Goal: Information Seeking & Learning: Learn about a topic

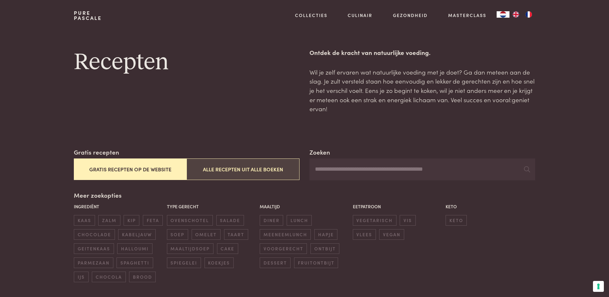
click at [241, 168] on button "Alle recepten uit alle boeken" at bounding box center [243, 169] width 113 height 22
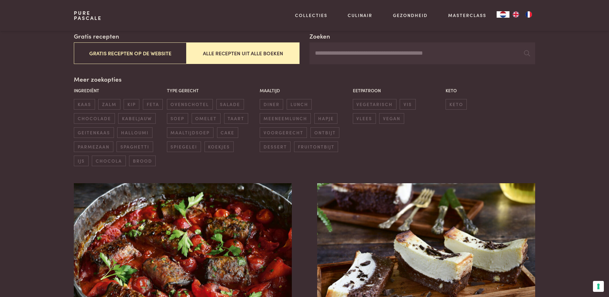
scroll to position [83, 0]
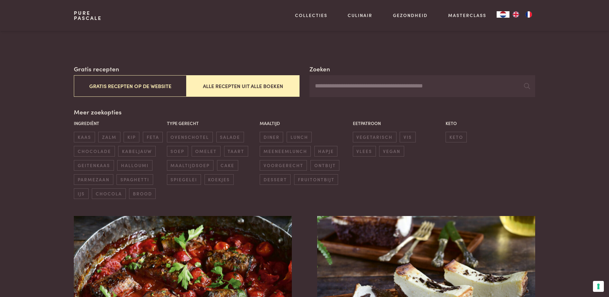
click at [331, 92] on input "Zoeken" at bounding box center [421, 86] width 225 height 22
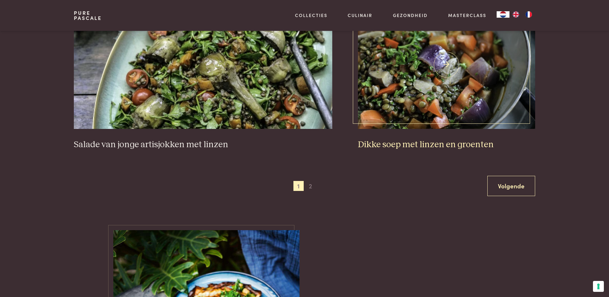
scroll to position [1207, 0]
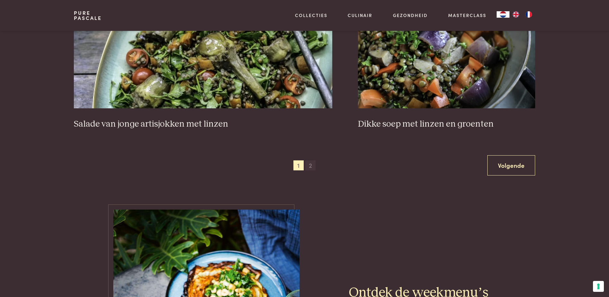
type input "******"
click at [310, 166] on span "2" at bounding box center [310, 165] width 10 height 10
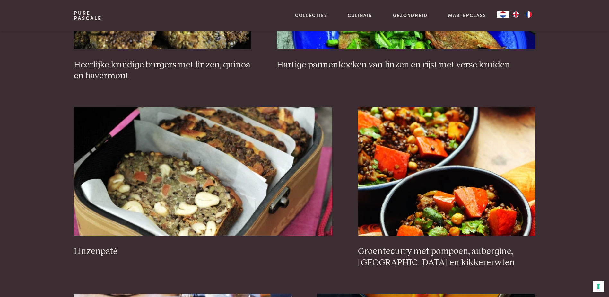
scroll to position [757, 0]
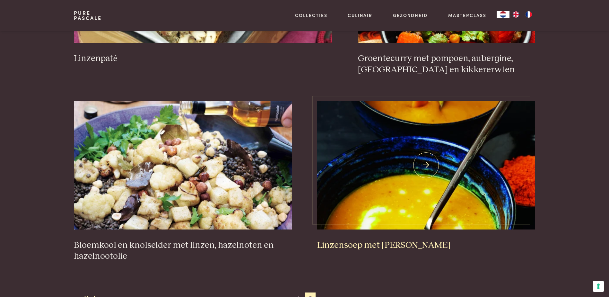
click at [353, 239] on h3 "Linzensoep met [PERSON_NAME]" at bounding box center [426, 244] width 218 height 11
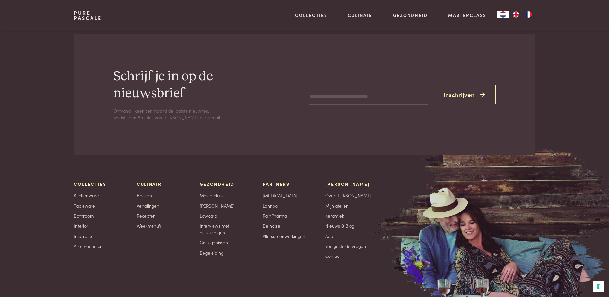
scroll to position [1142, 0]
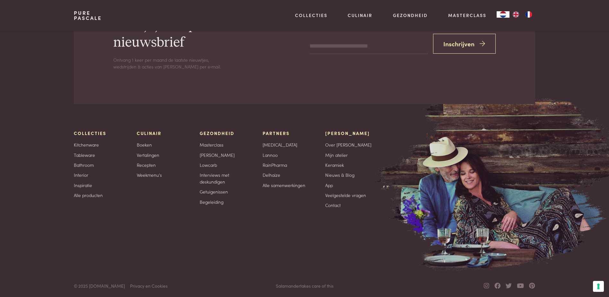
click at [88, 17] on link "Pure Pascale" at bounding box center [88, 15] width 28 height 10
